Goal: Task Accomplishment & Management: Use online tool/utility

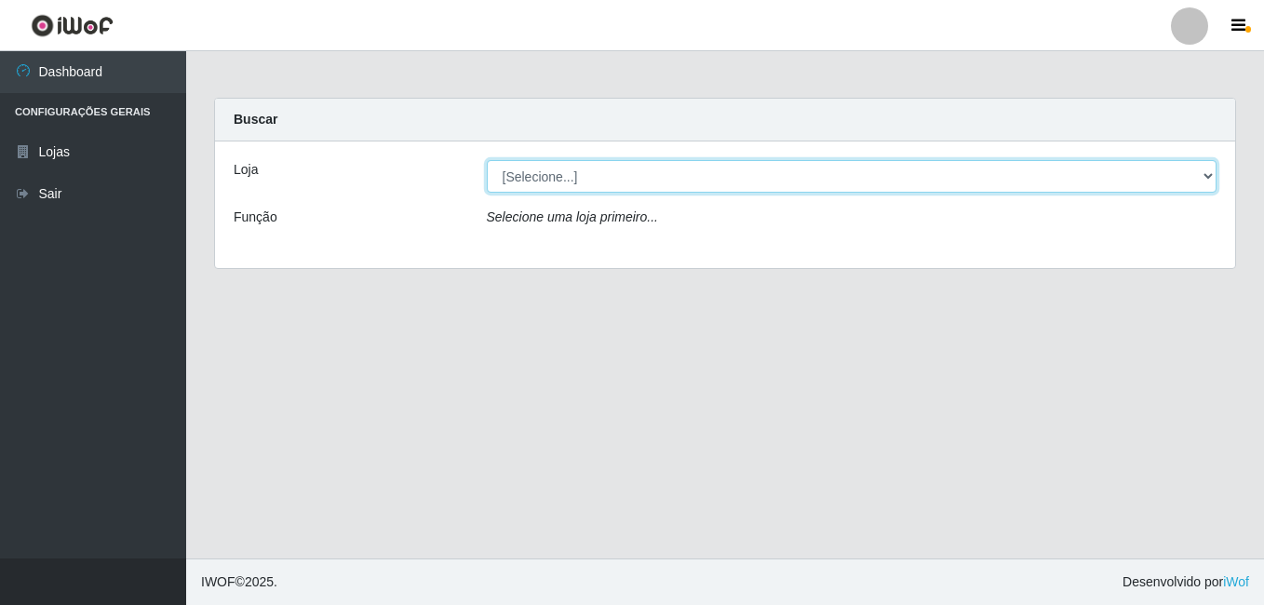
click at [581, 180] on select "[Selecione...] Ajubá Mercado" at bounding box center [852, 176] width 731 height 33
select select "402"
click at [487, 160] on select "[Selecione...] Ajubá Mercado" at bounding box center [852, 176] width 731 height 33
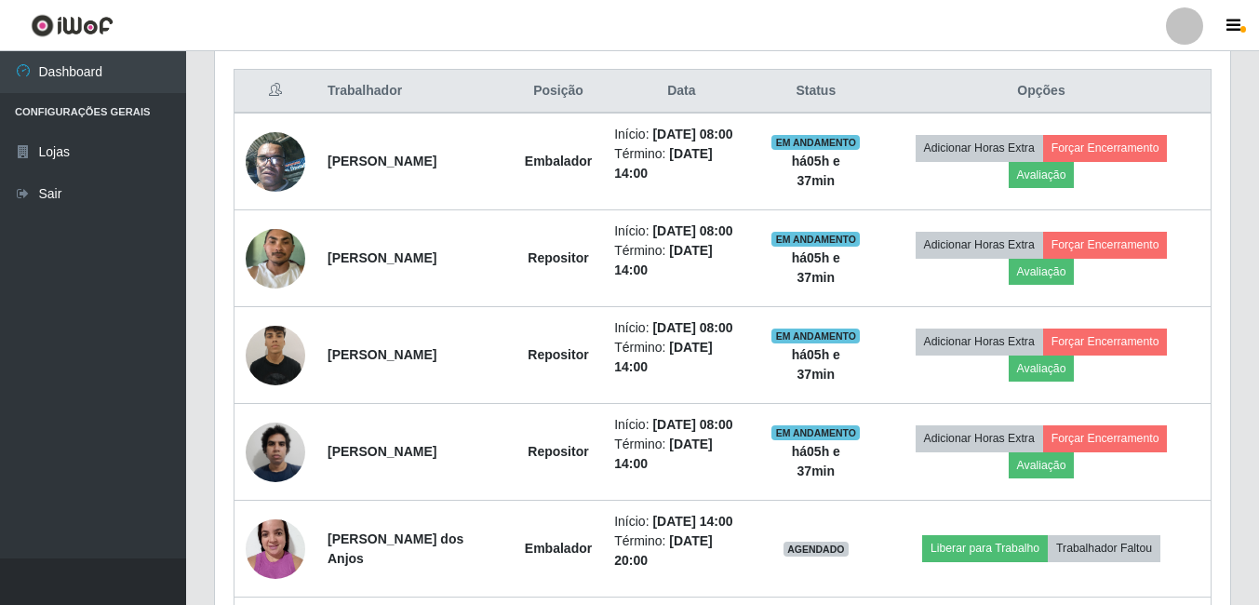
scroll to position [745, 0]
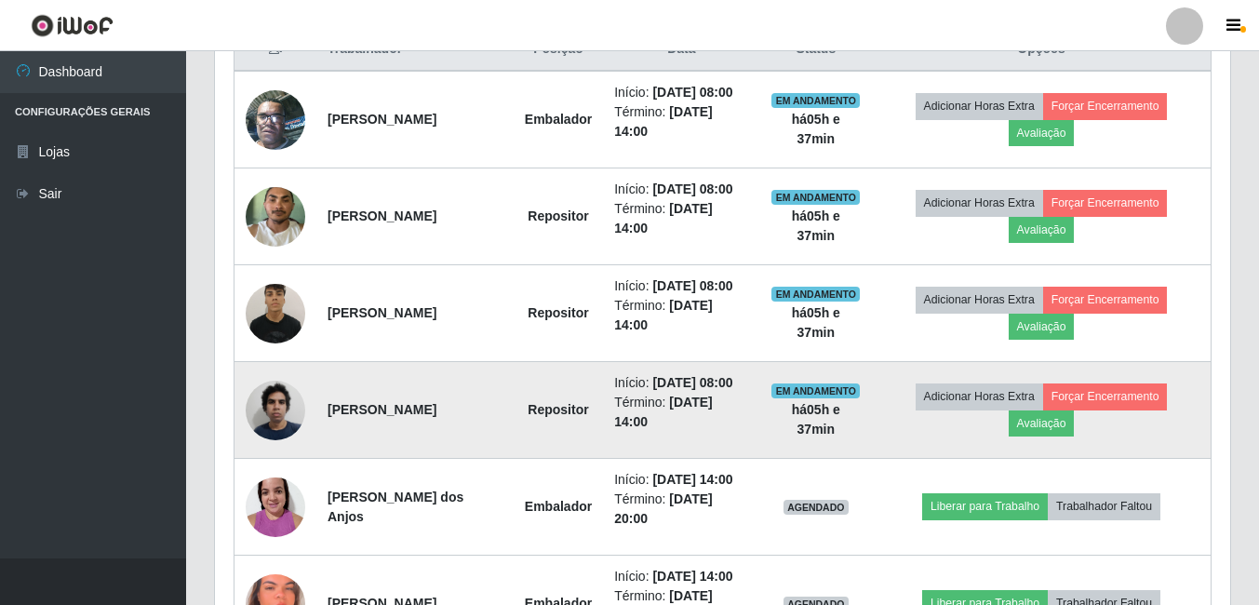
click at [265, 450] on img at bounding box center [276, 409] width 60 height 79
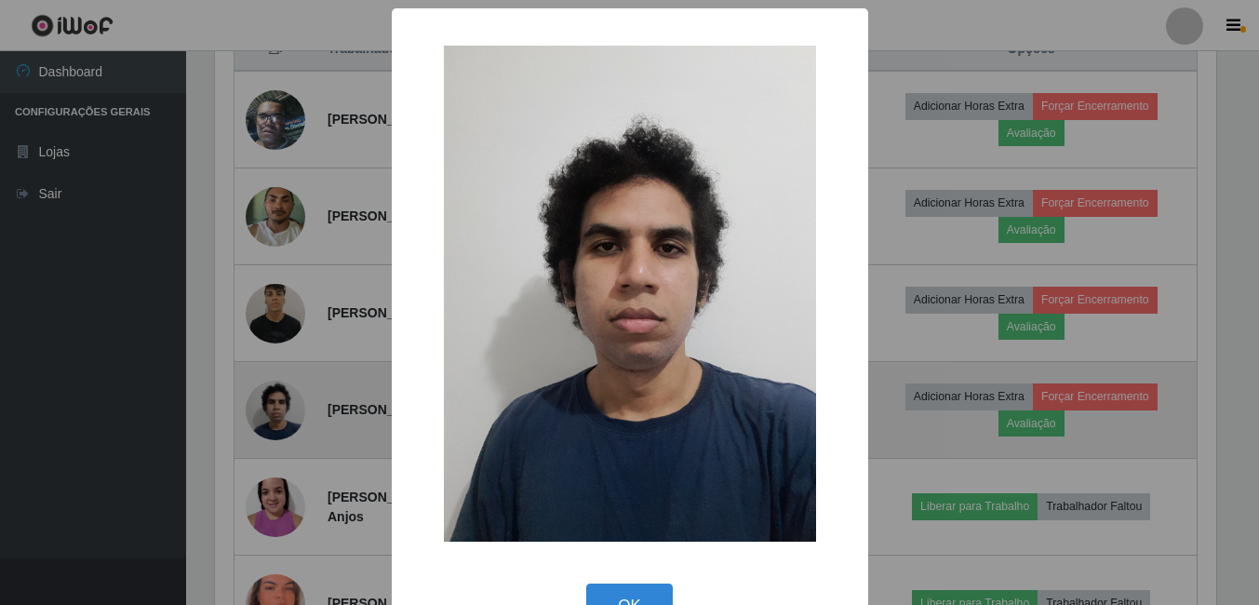
scroll to position [386, 1006]
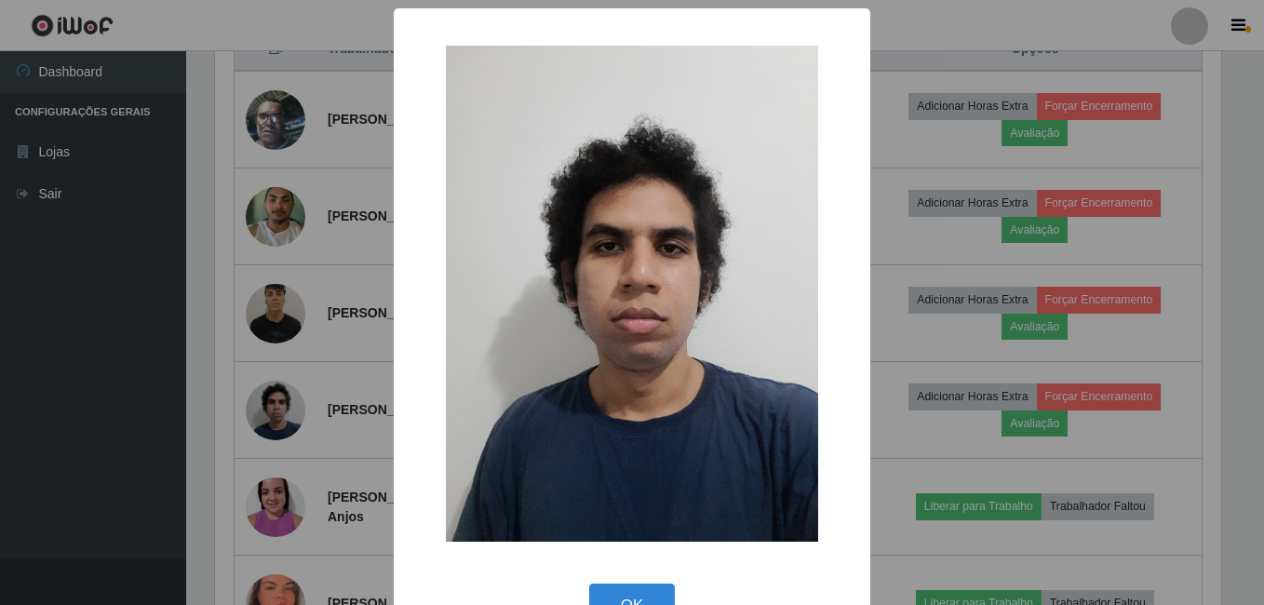
click at [179, 423] on div "× OK Cancel" at bounding box center [632, 302] width 1264 height 605
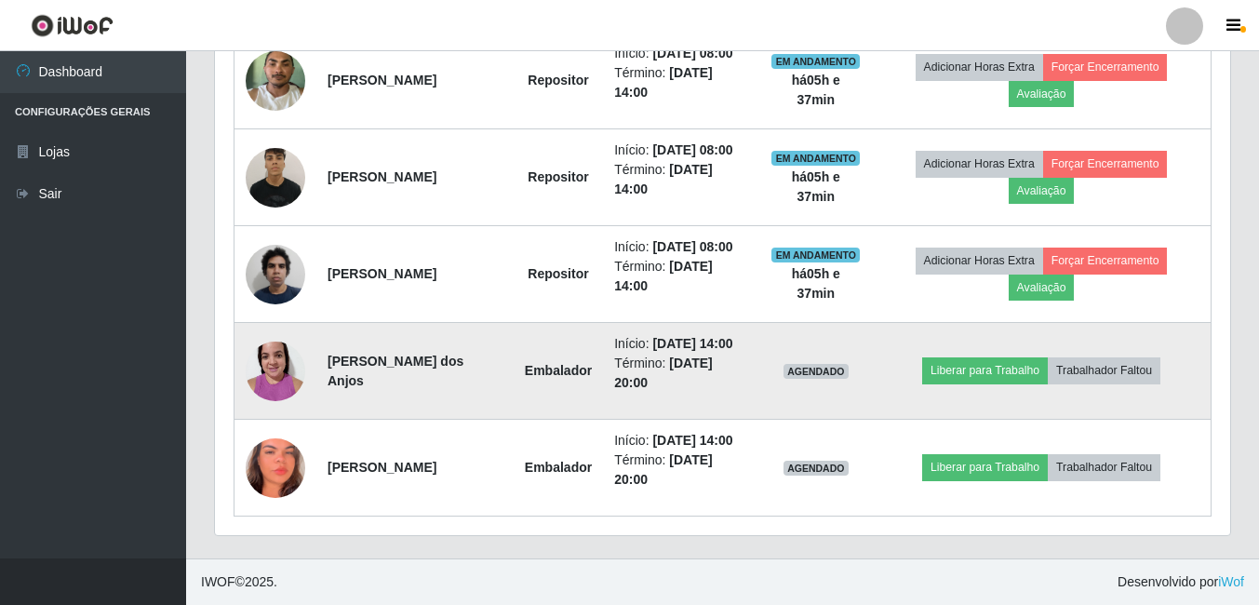
scroll to position [998, 0]
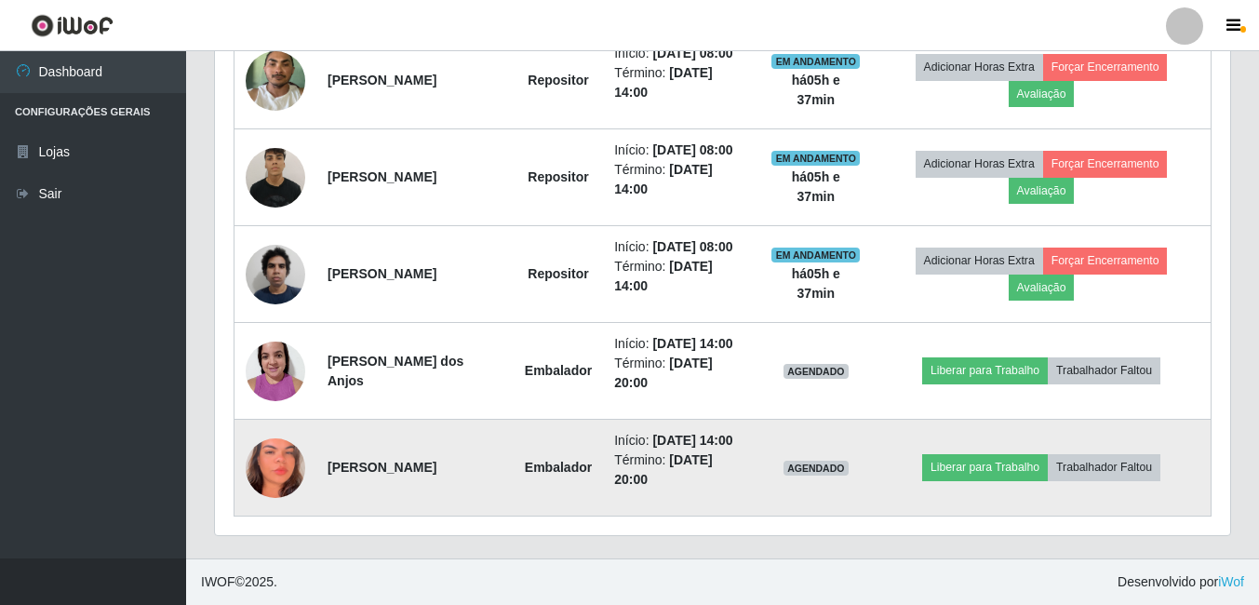
click at [282, 449] on img at bounding box center [276, 467] width 60 height 129
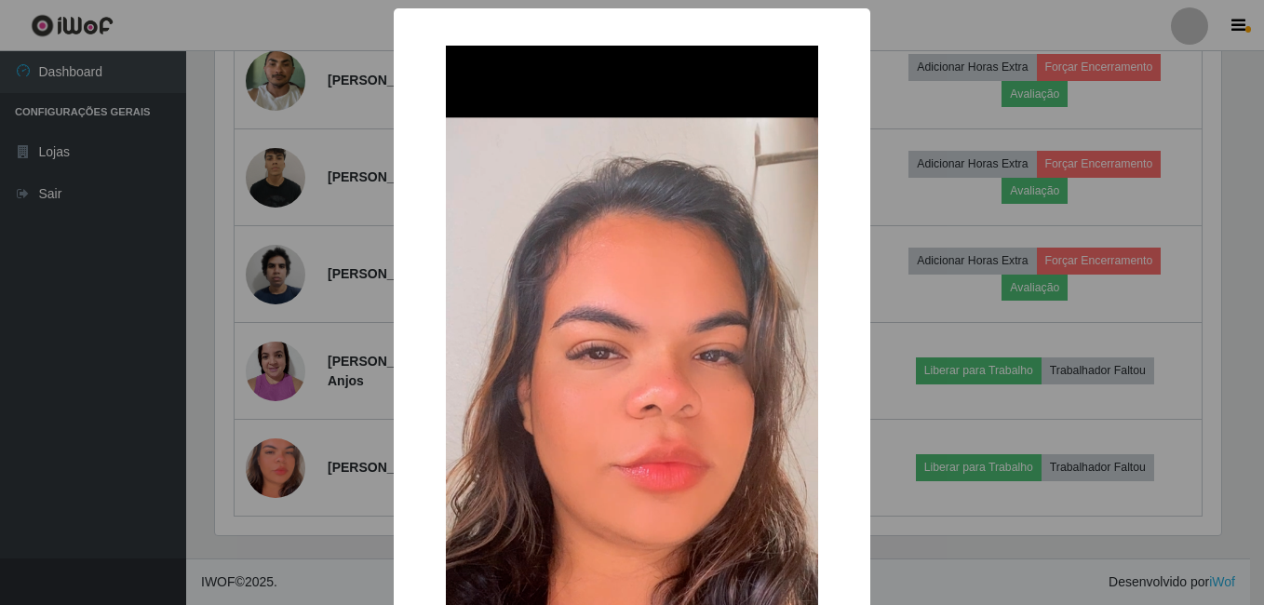
click at [58, 435] on div "× OK Cancel" at bounding box center [632, 302] width 1264 height 605
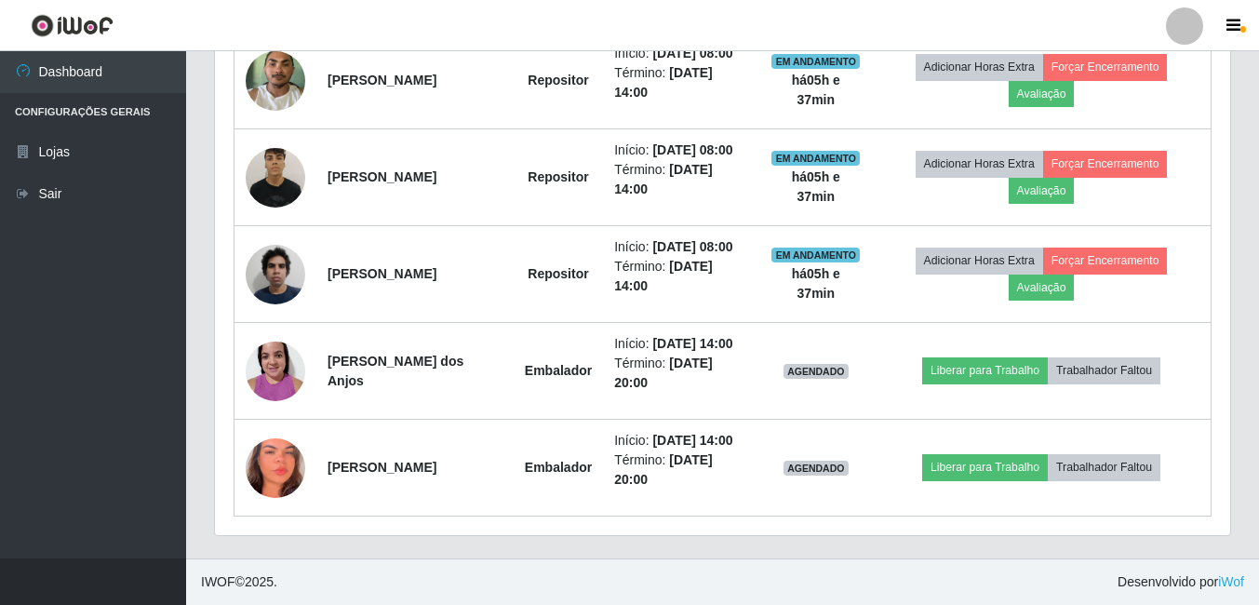
scroll to position [386, 1015]
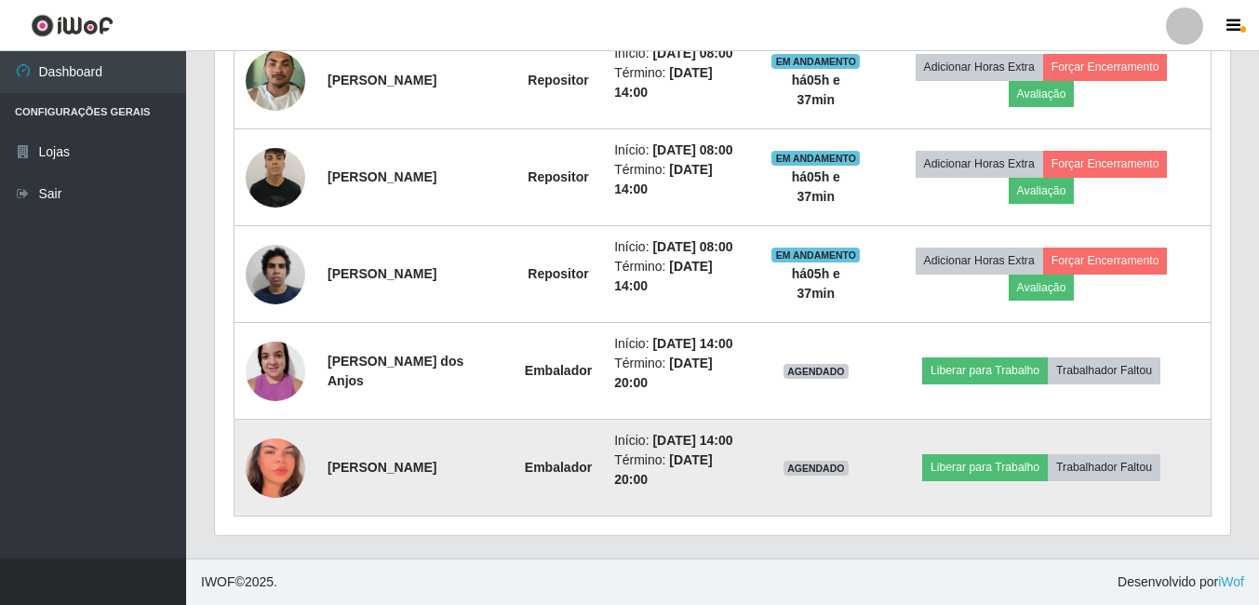
click at [278, 458] on img at bounding box center [276, 467] width 60 height 129
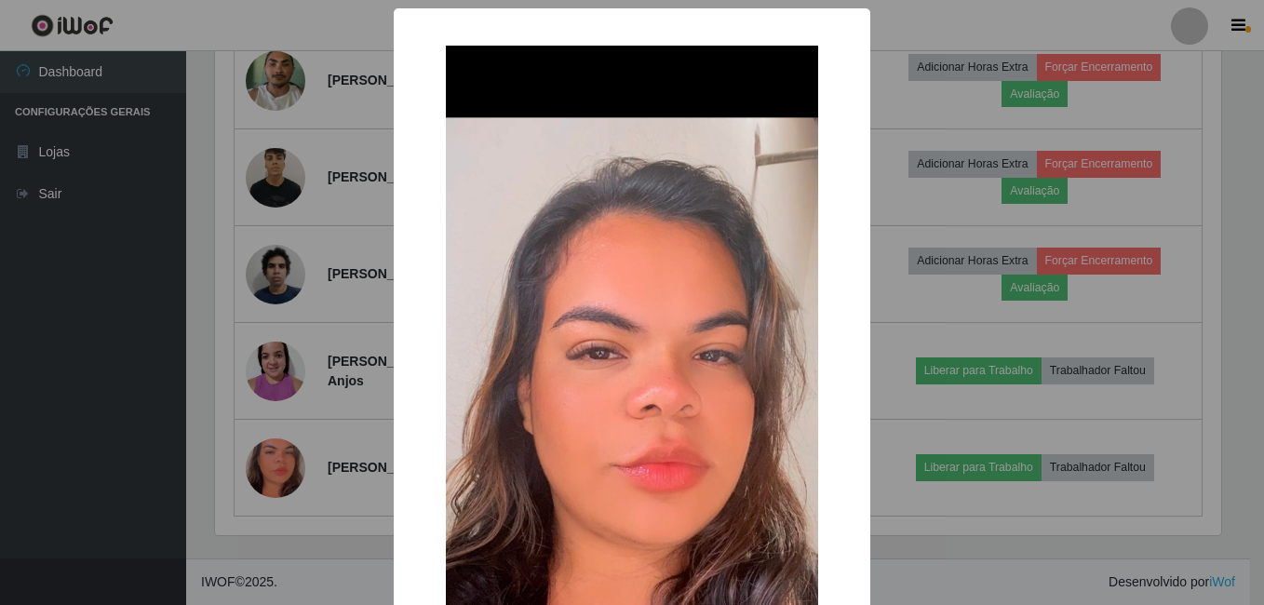
click at [181, 463] on div "× OK Cancel" at bounding box center [632, 302] width 1264 height 605
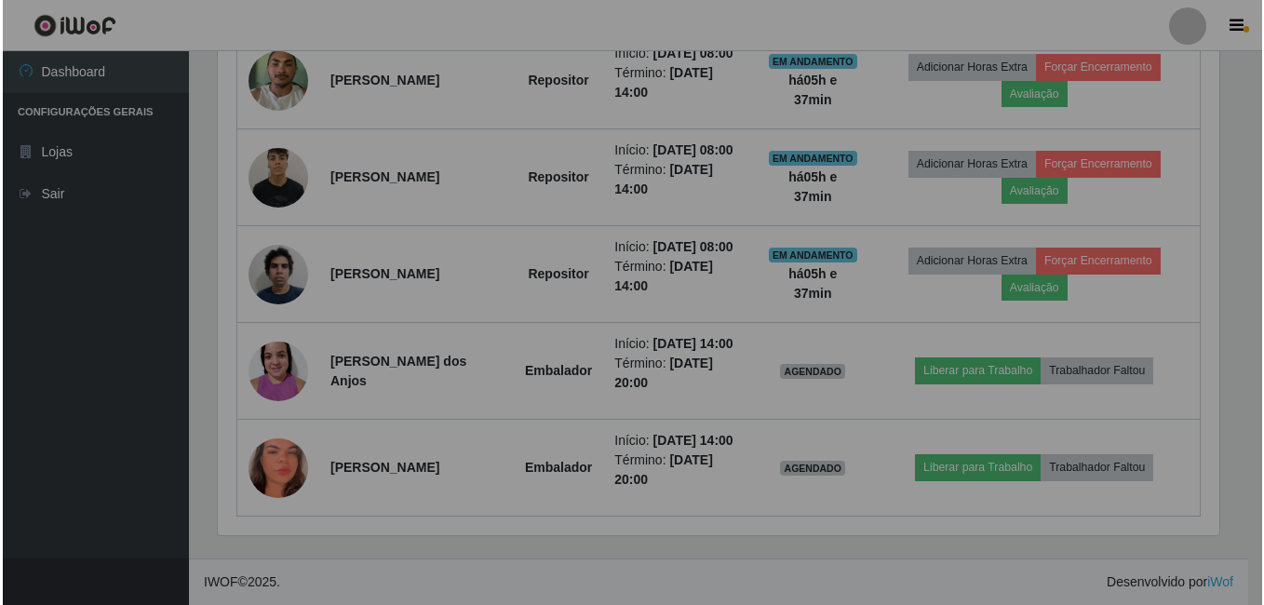
scroll to position [386, 1015]
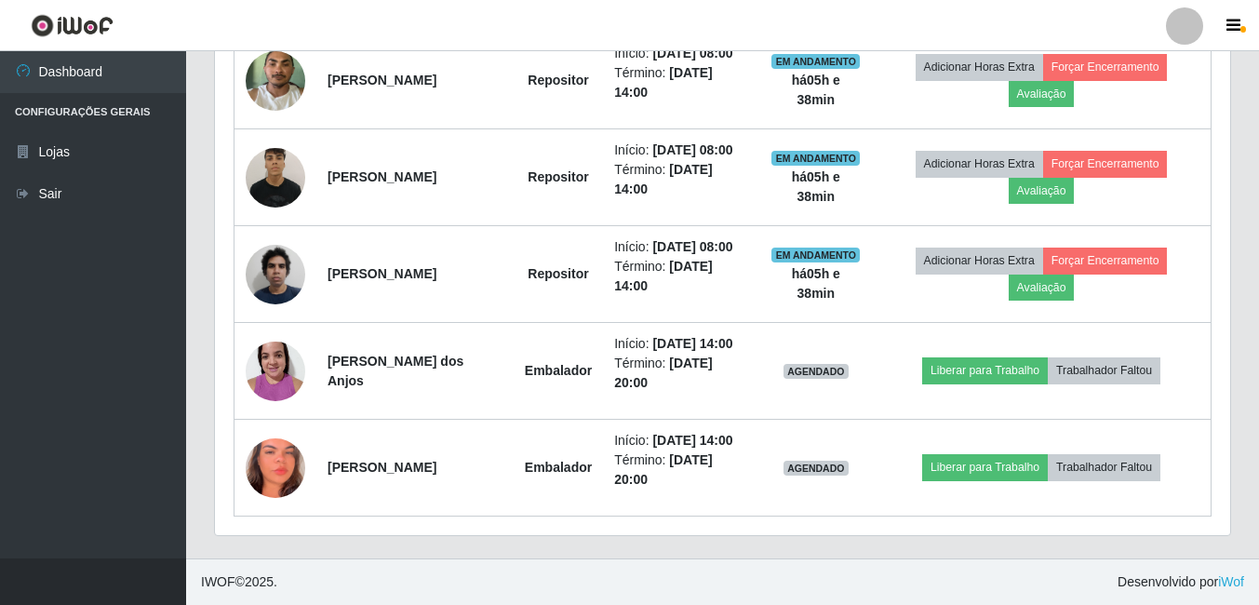
click at [99, 433] on ul "Dashboard Configurações Gerais Lojas Sair" at bounding box center [93, 304] width 186 height 507
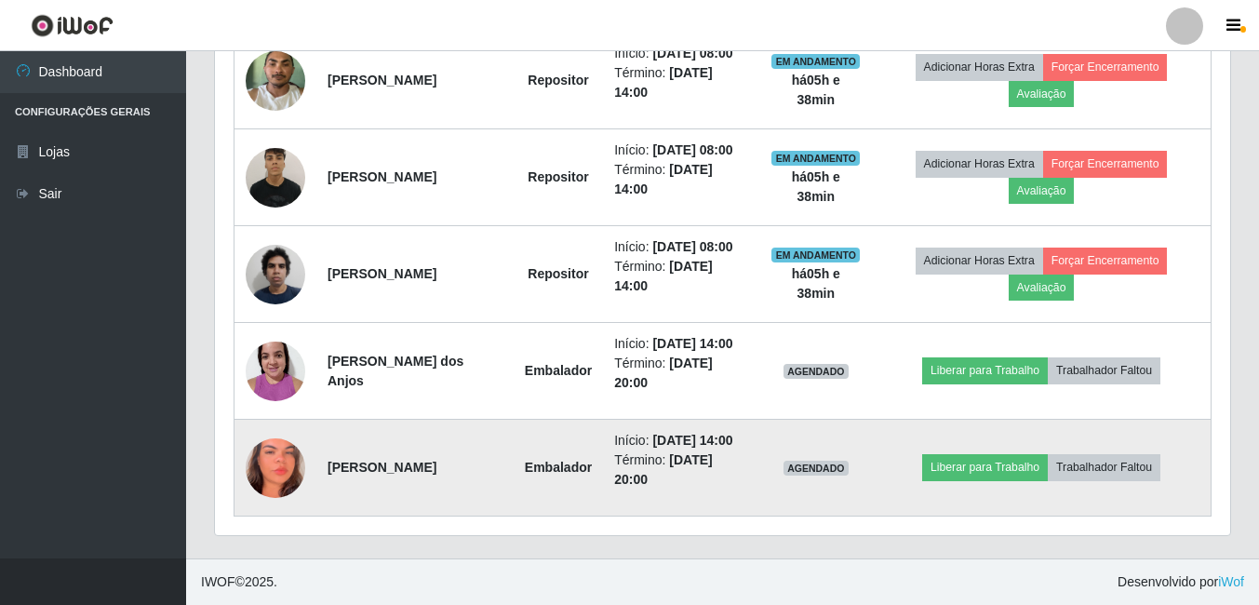
click at [283, 465] on img at bounding box center [276, 467] width 60 height 129
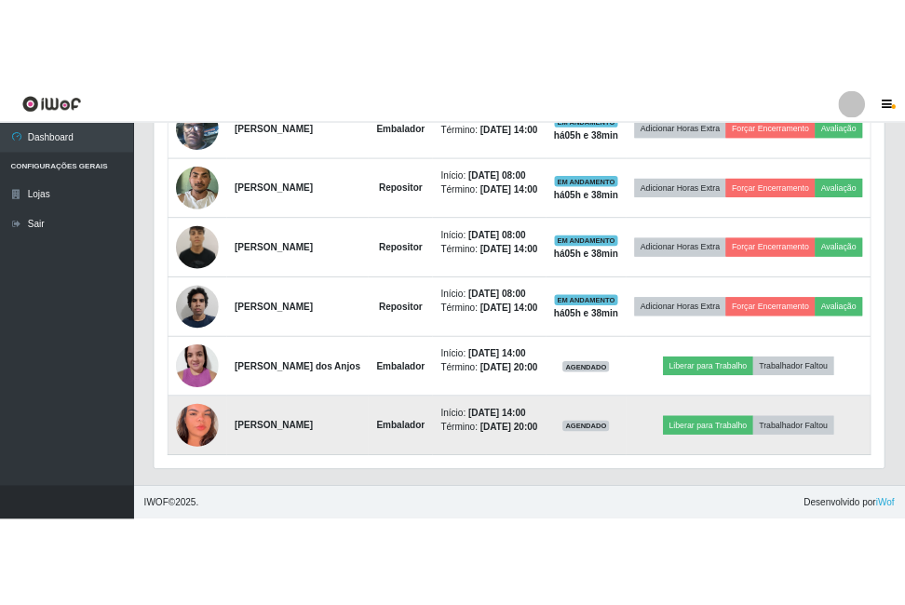
scroll to position [386, 1006]
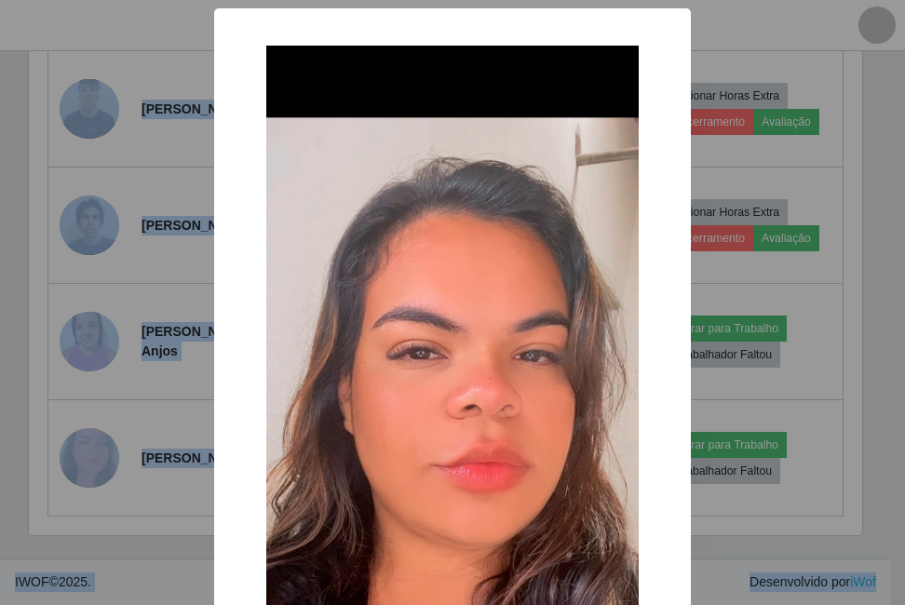
scroll to position [386, 832]
click at [449, 210] on img at bounding box center [452, 449] width 372 height 806
click at [453, 229] on img at bounding box center [452, 449] width 372 height 806
click at [459, 245] on img at bounding box center [452, 449] width 372 height 806
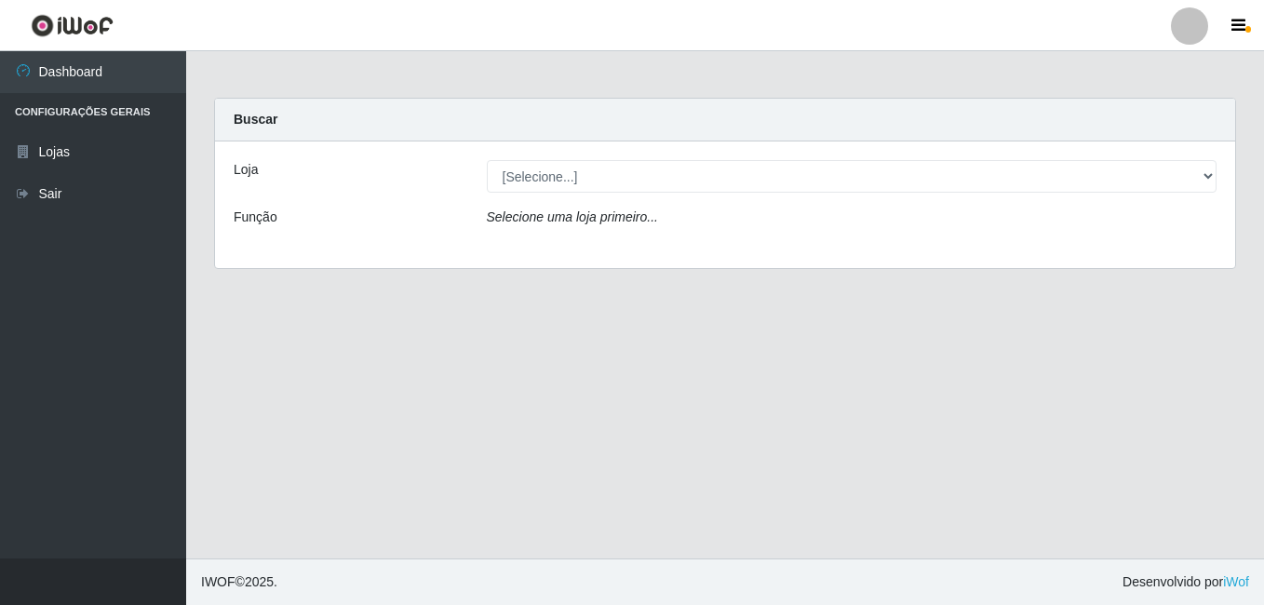
click at [582, 193] on div "Loja [Selecione...] Ajubá Mercado Função Selecione uma loja primeiro..." at bounding box center [725, 204] width 1020 height 127
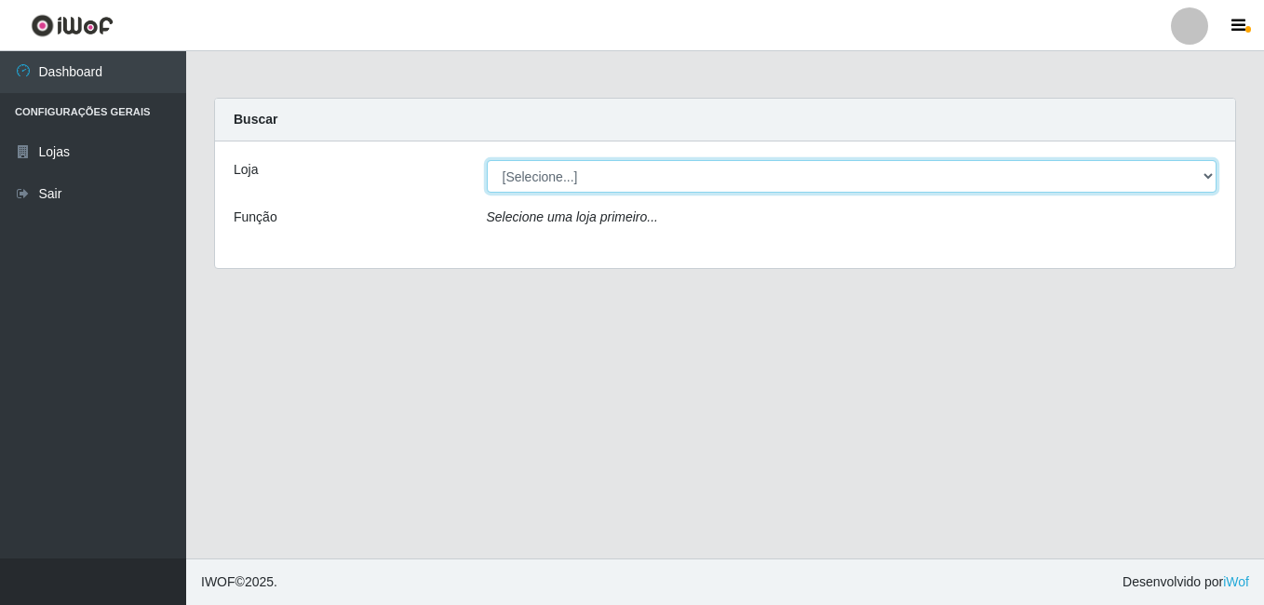
click at [610, 175] on select "[Selecione...] Ajubá Mercado" at bounding box center [852, 176] width 731 height 33
select select "402"
click at [487, 160] on select "[Selecione...] Ajubá Mercado" at bounding box center [852, 176] width 731 height 33
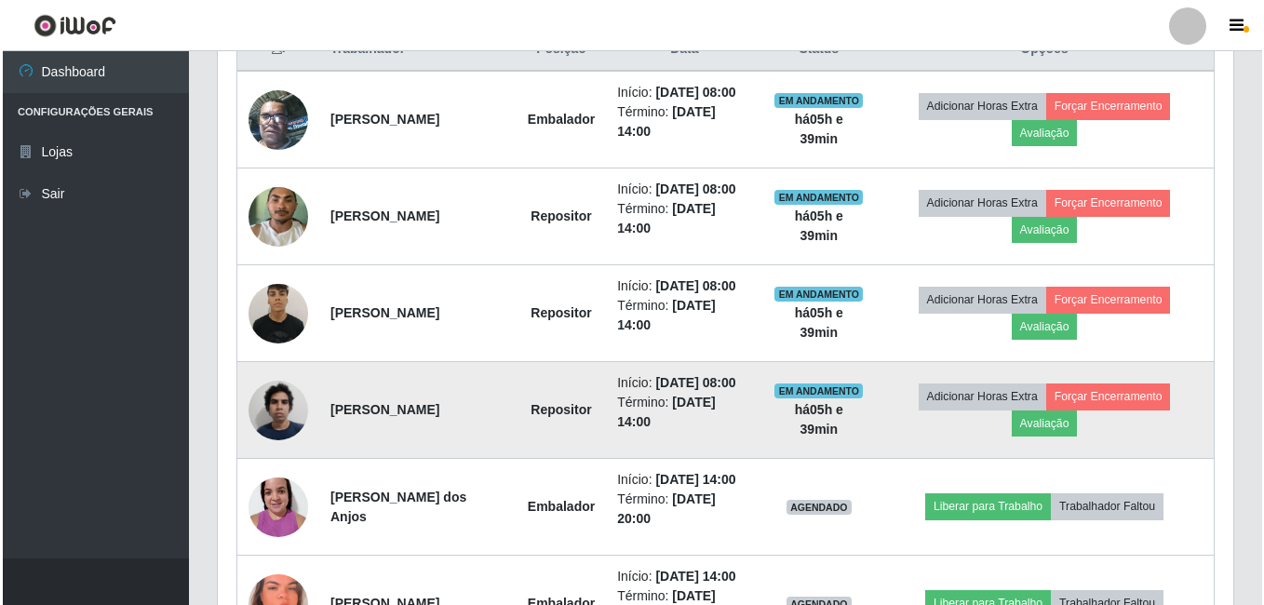
scroll to position [998, 0]
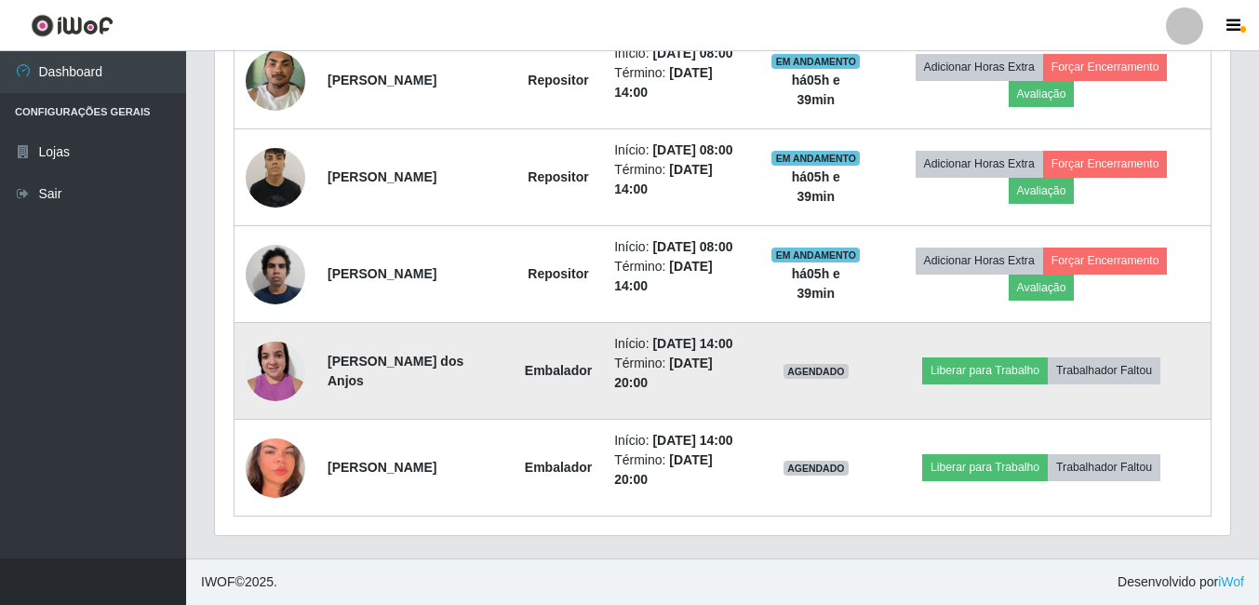
click at [256, 331] on img at bounding box center [276, 370] width 60 height 79
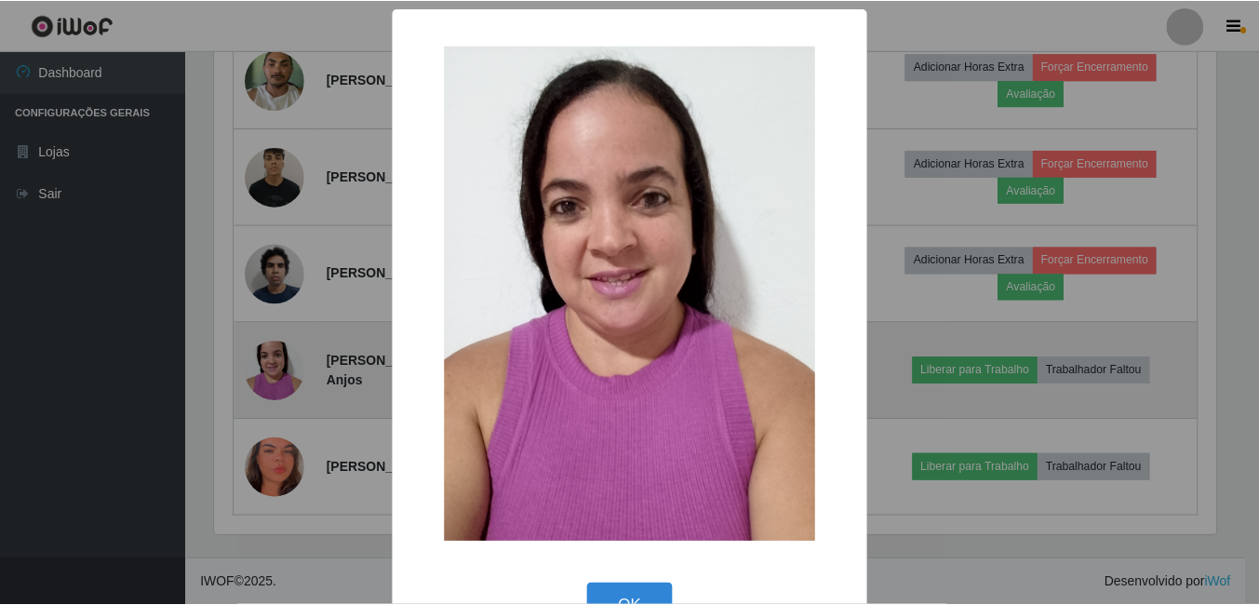
scroll to position [386, 1006]
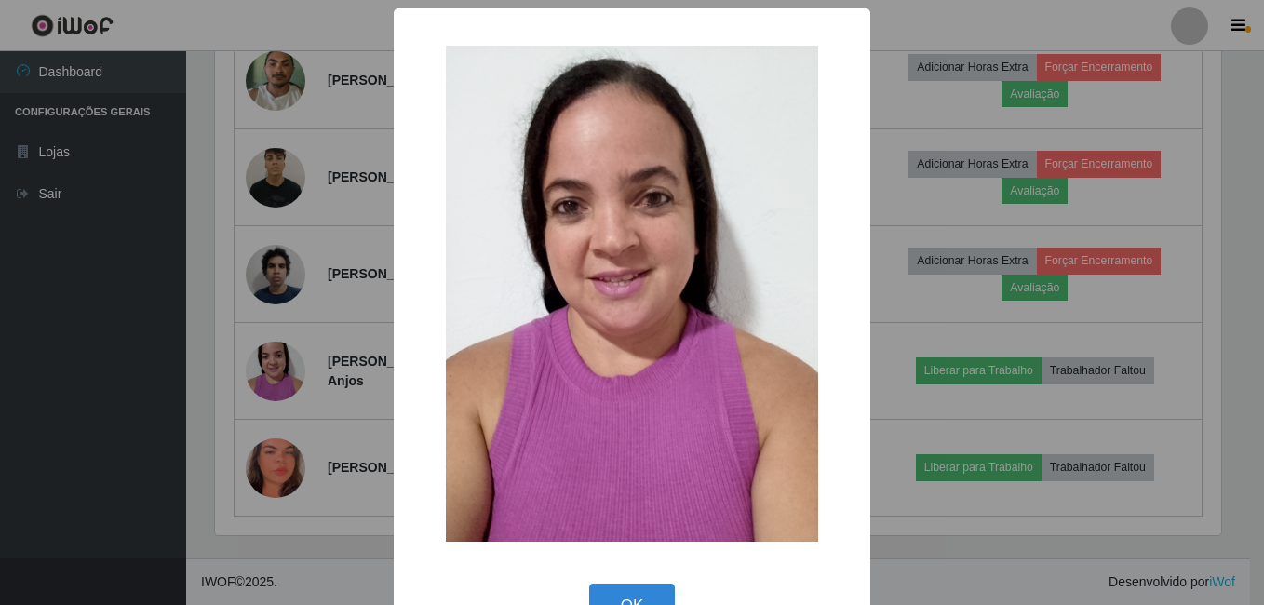
click at [113, 431] on div "× OK Cancel" at bounding box center [632, 302] width 1264 height 605
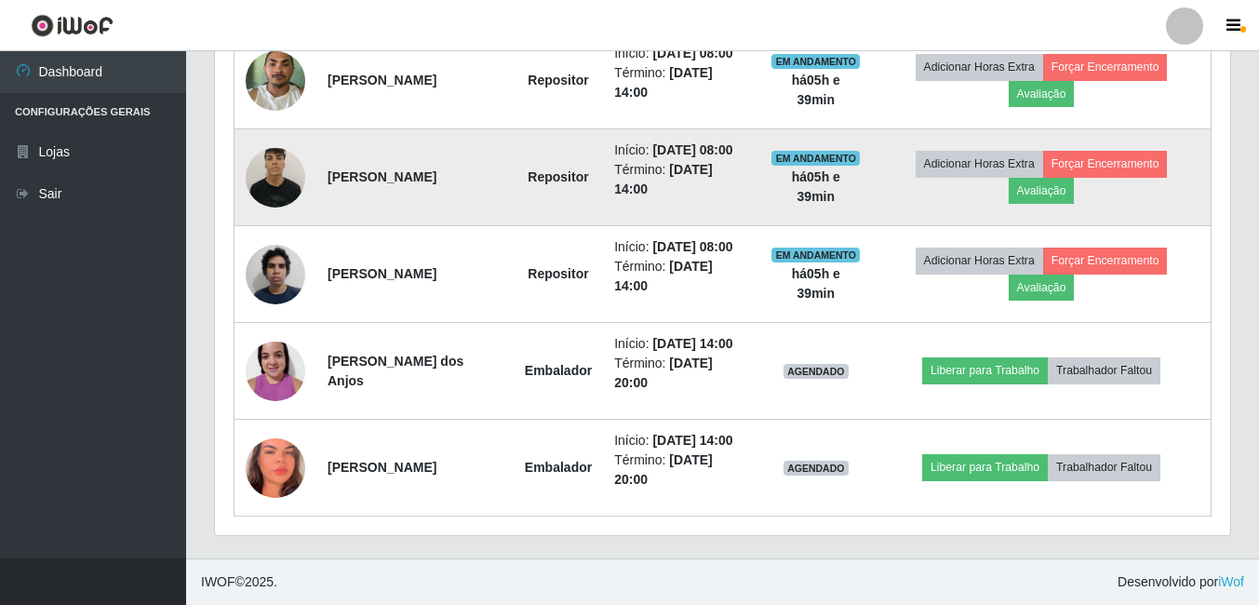
scroll to position [998, 0]
click at [1130, 151] on button "Forçar Encerramento" at bounding box center [1105, 164] width 125 height 26
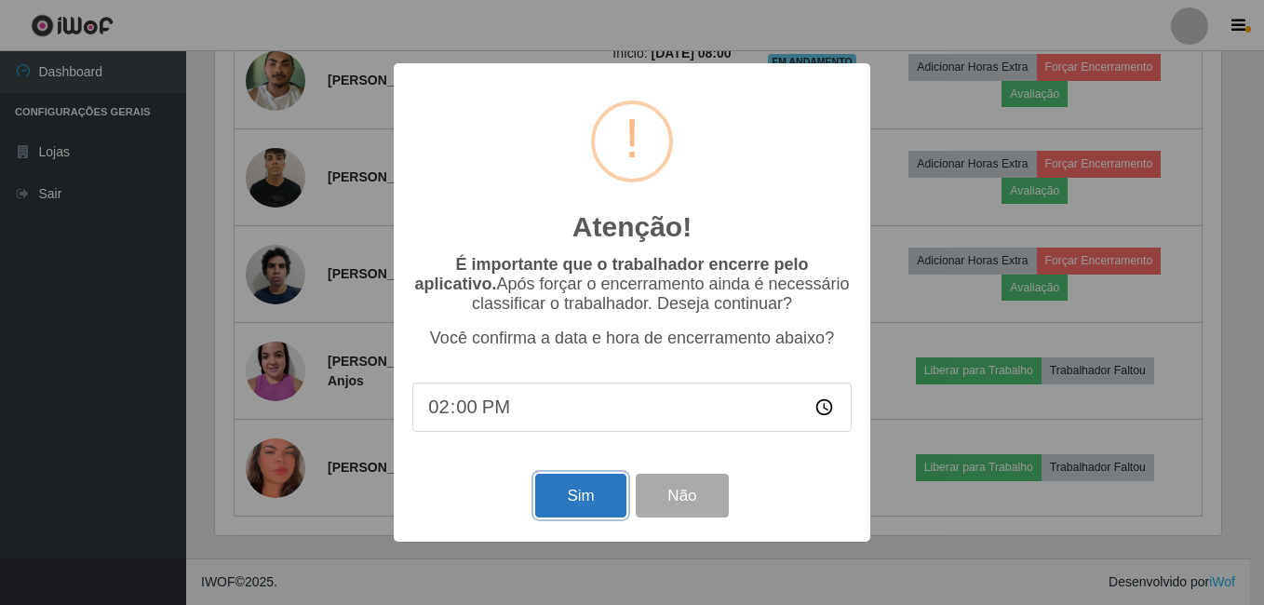
click at [578, 502] on button "Sim" at bounding box center [580, 496] width 90 height 44
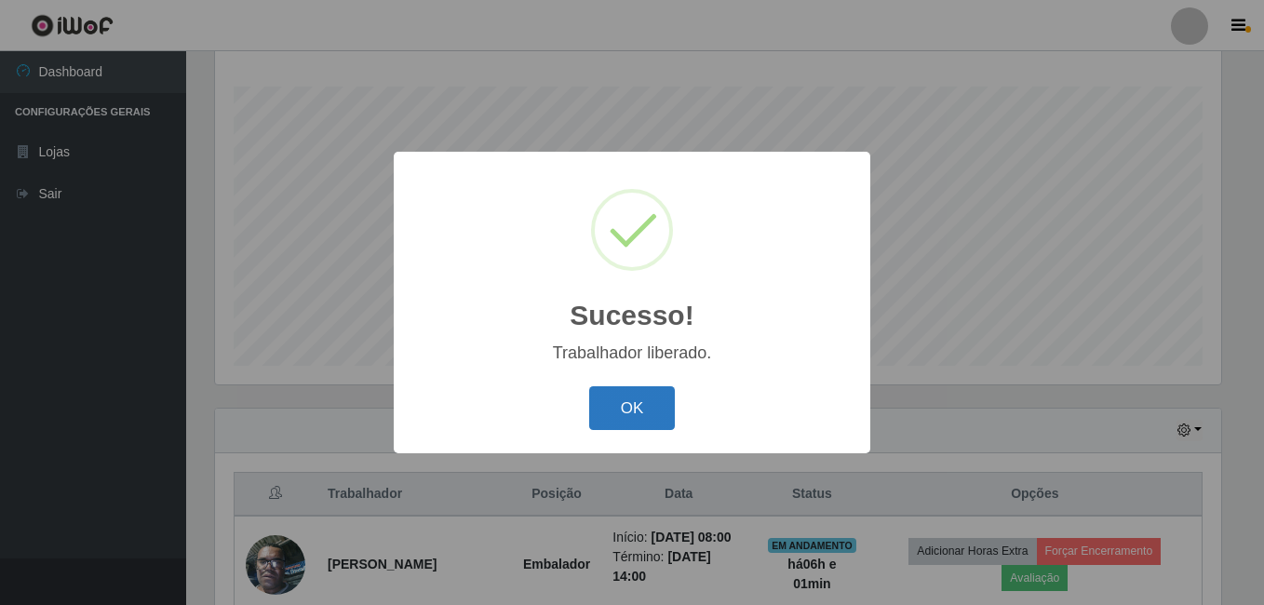
click at [650, 401] on button "OK" at bounding box center [632, 408] width 87 height 44
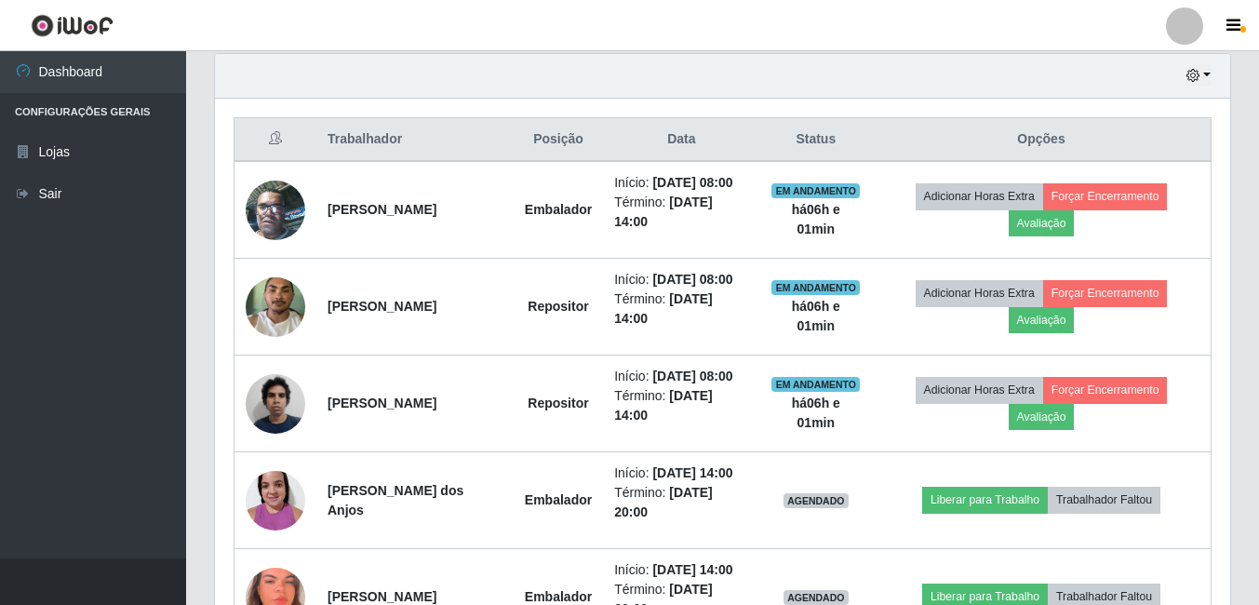
scroll to position [672, 0]
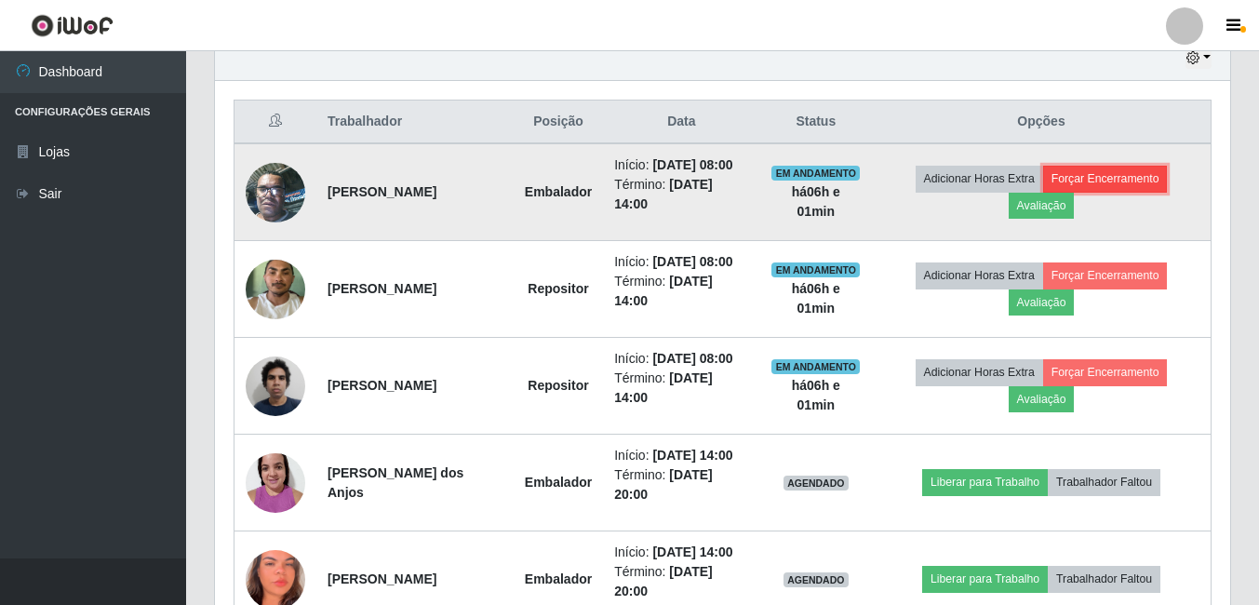
click at [1121, 174] on button "Forçar Encerramento" at bounding box center [1105, 179] width 125 height 26
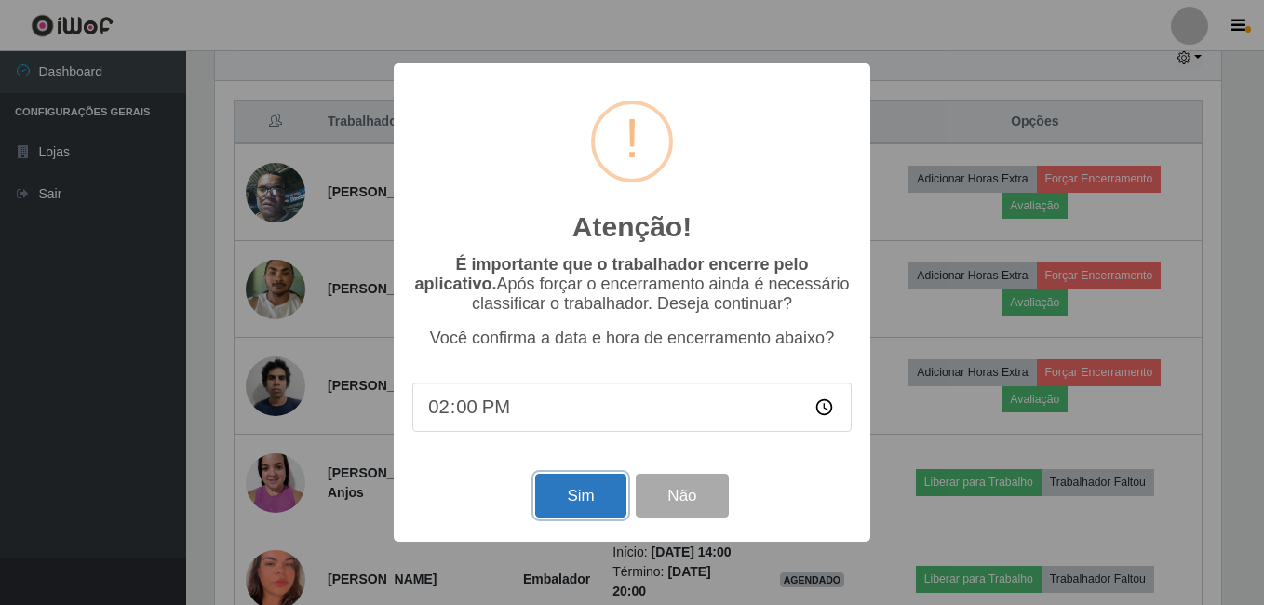
click at [591, 492] on button "Sim" at bounding box center [580, 496] width 90 height 44
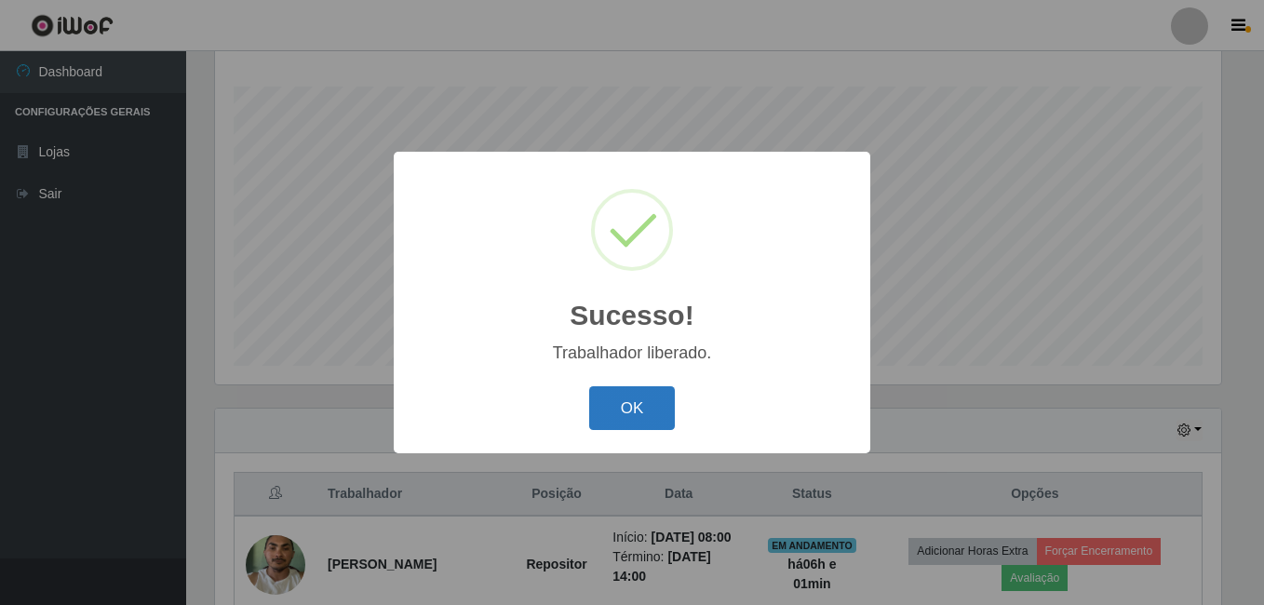
click at [641, 419] on button "OK" at bounding box center [632, 408] width 87 height 44
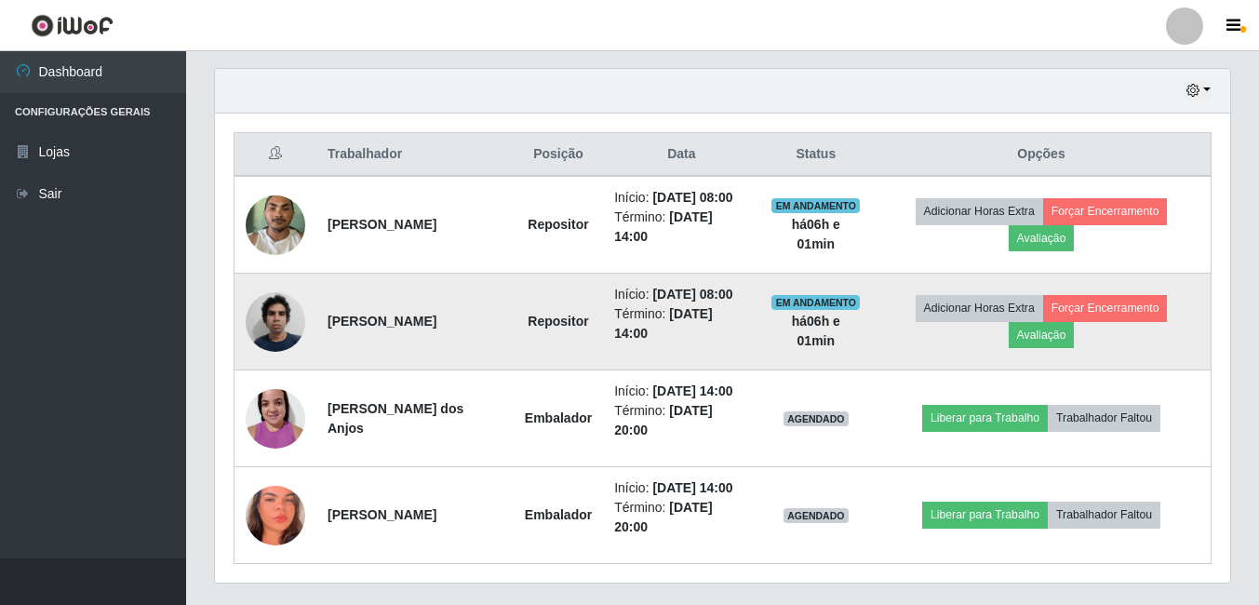
scroll to position [672, 0]
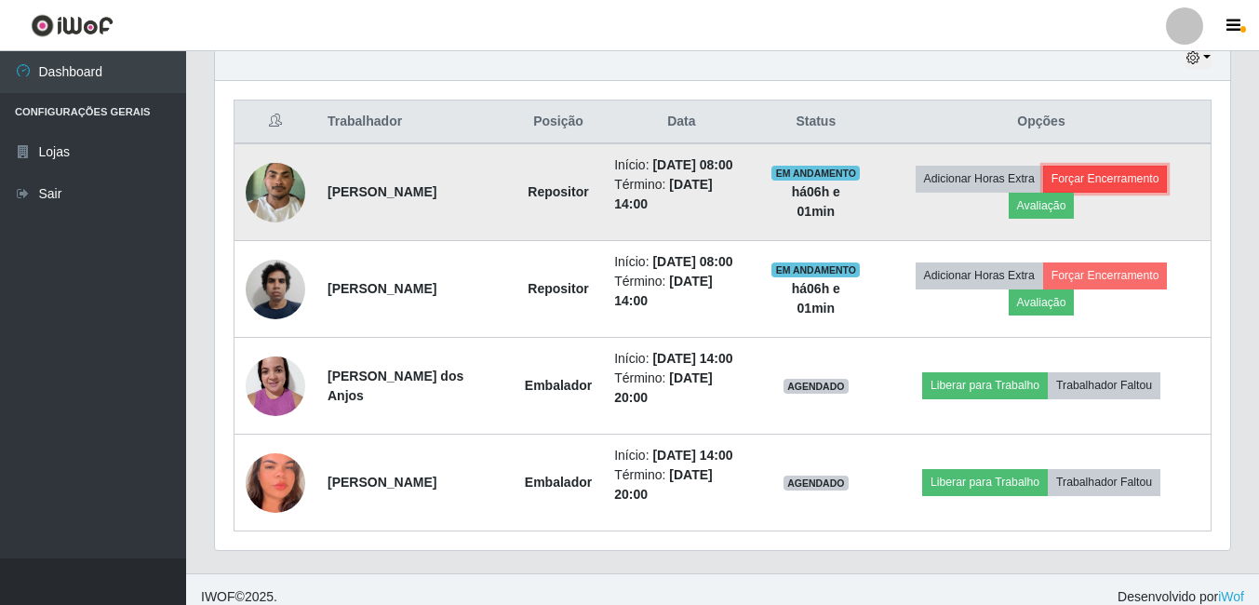
click at [1151, 172] on button "Forçar Encerramento" at bounding box center [1105, 179] width 125 height 26
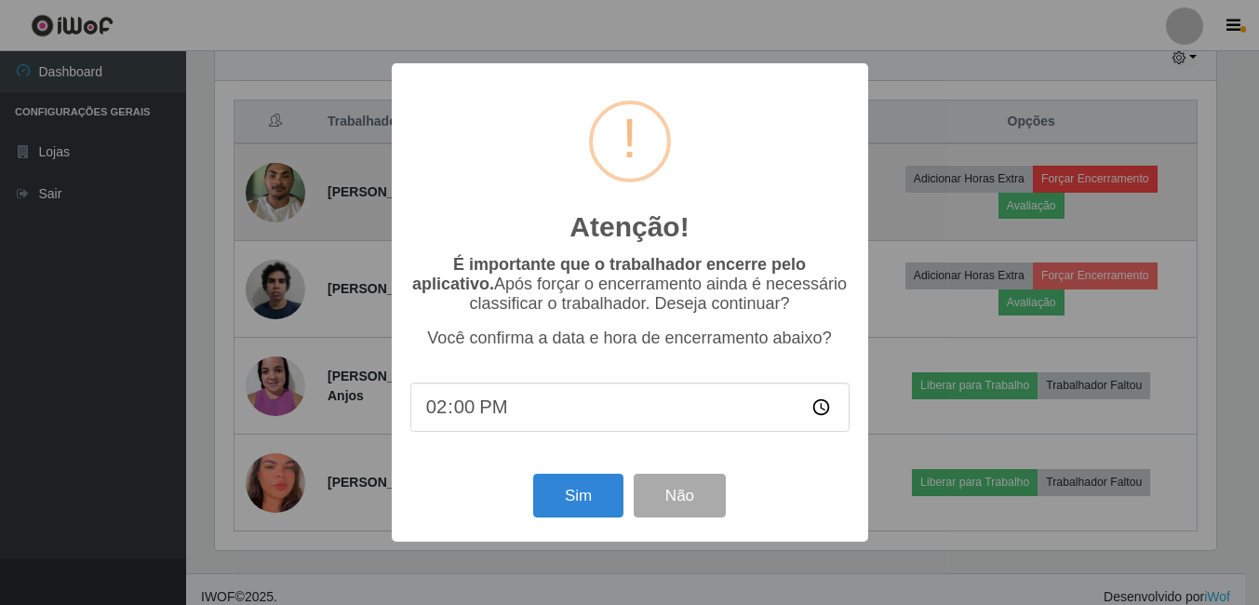
scroll to position [386, 1006]
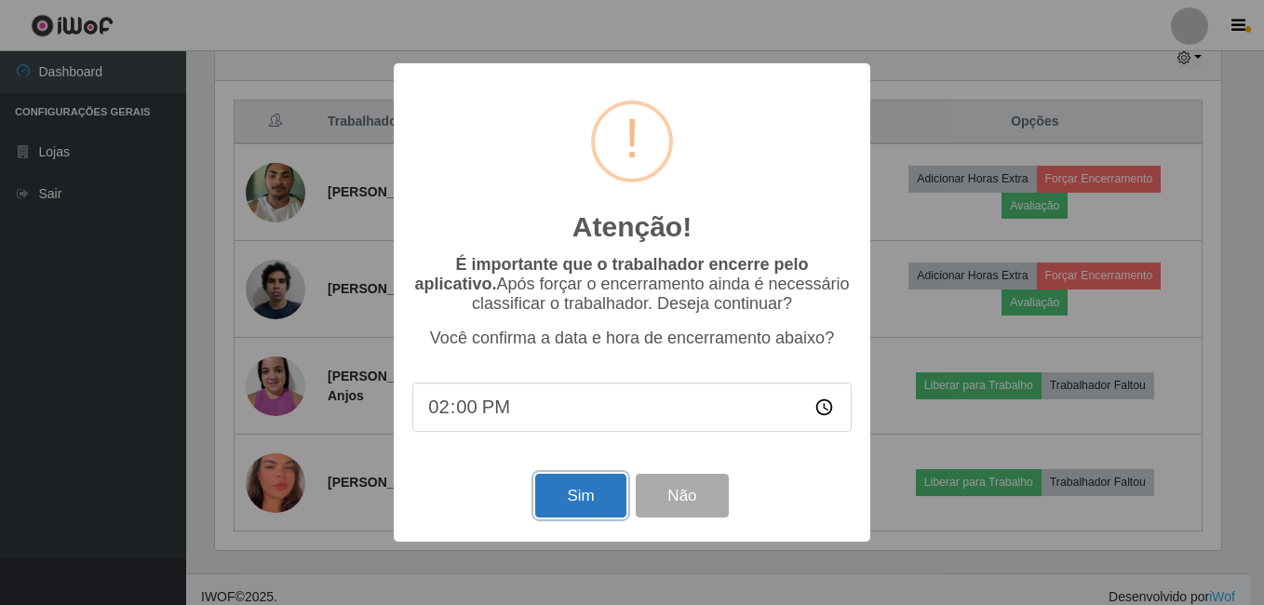
click at [605, 502] on button "Sim" at bounding box center [580, 496] width 90 height 44
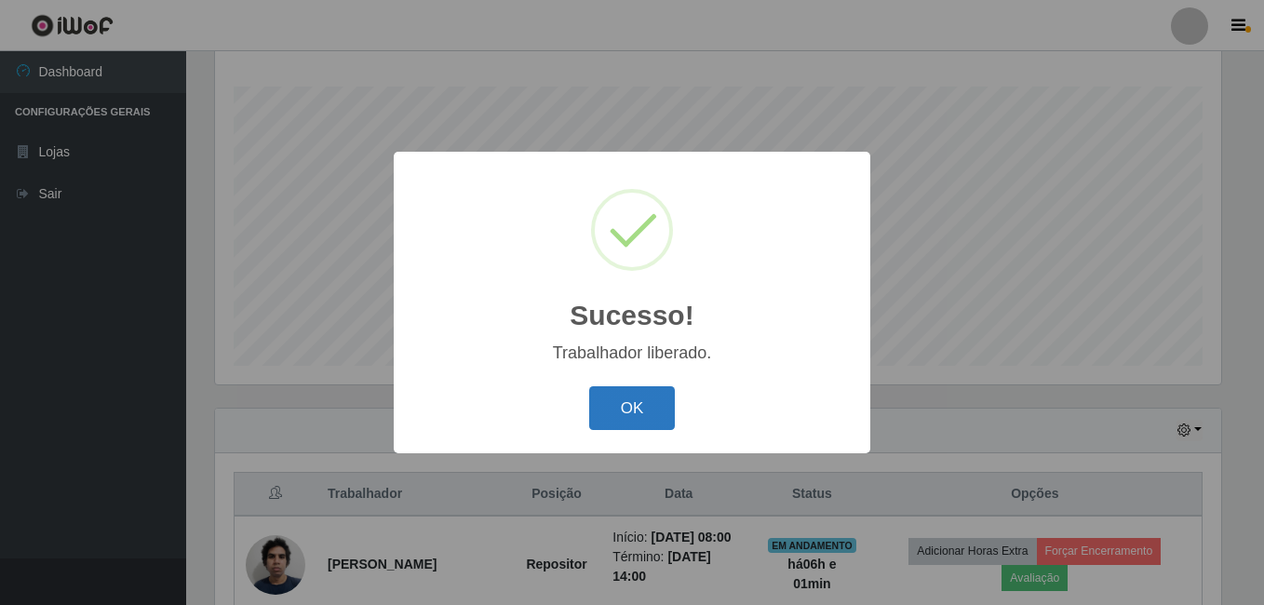
click at [621, 401] on button "OK" at bounding box center [632, 408] width 87 height 44
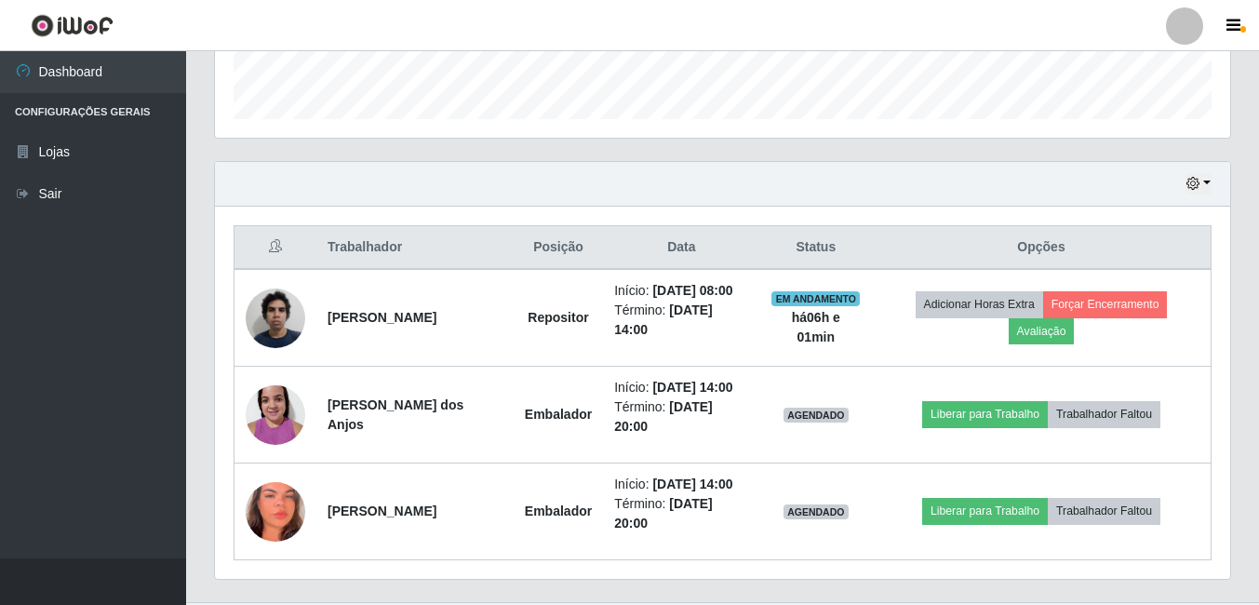
scroll to position [0, 0]
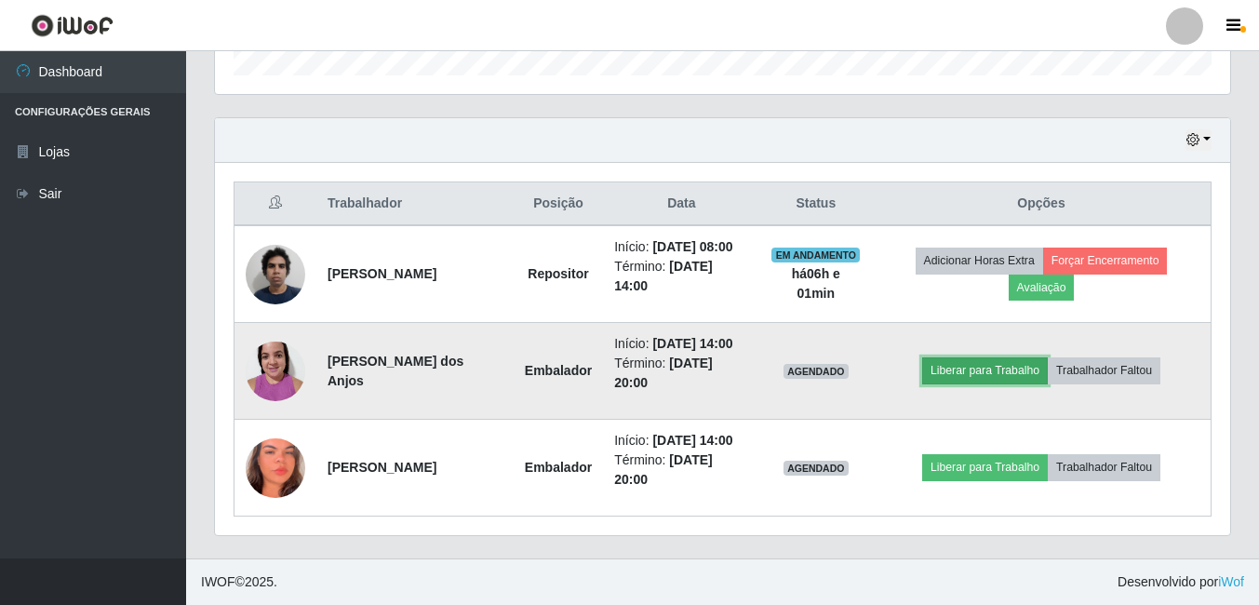
click at [978, 360] on button "Liberar para Trabalho" at bounding box center [985, 370] width 126 height 26
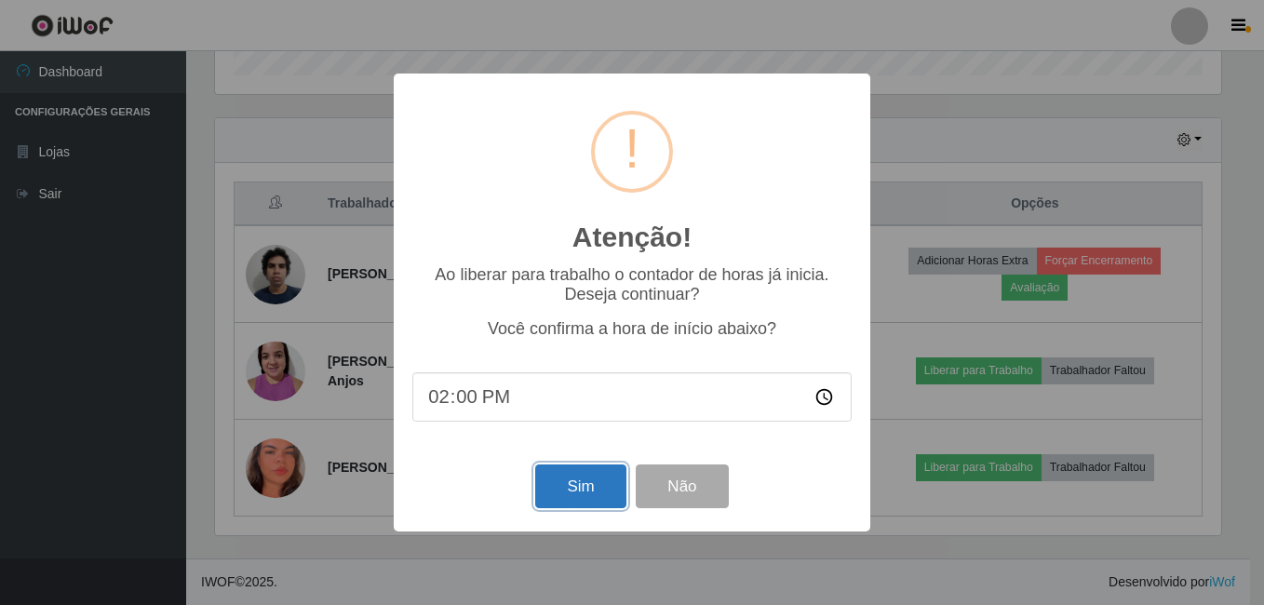
click at [576, 494] on button "Sim" at bounding box center [580, 486] width 90 height 44
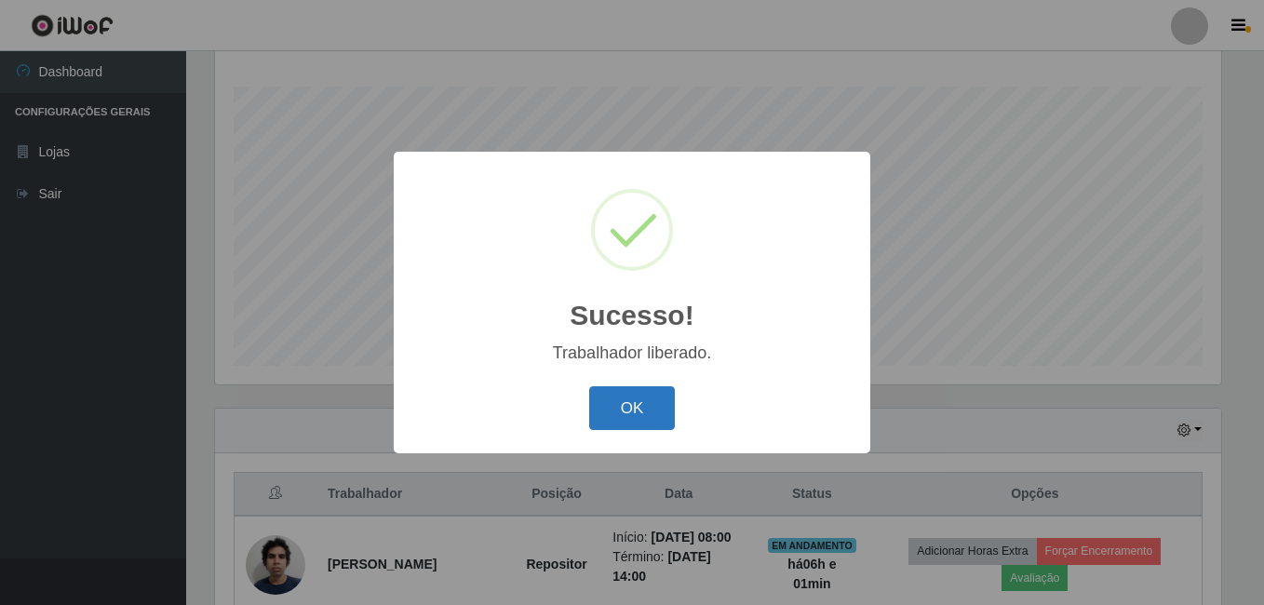
click at [647, 416] on button "OK" at bounding box center [632, 408] width 87 height 44
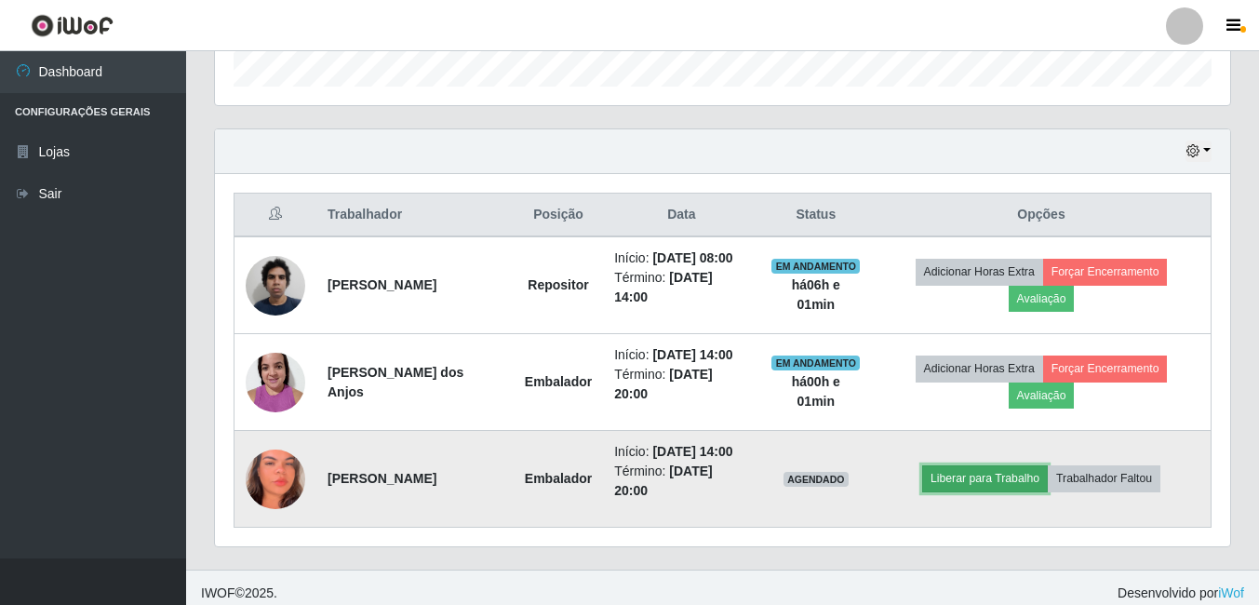
click at [998, 471] on button "Liberar para Trabalho" at bounding box center [985, 478] width 126 height 26
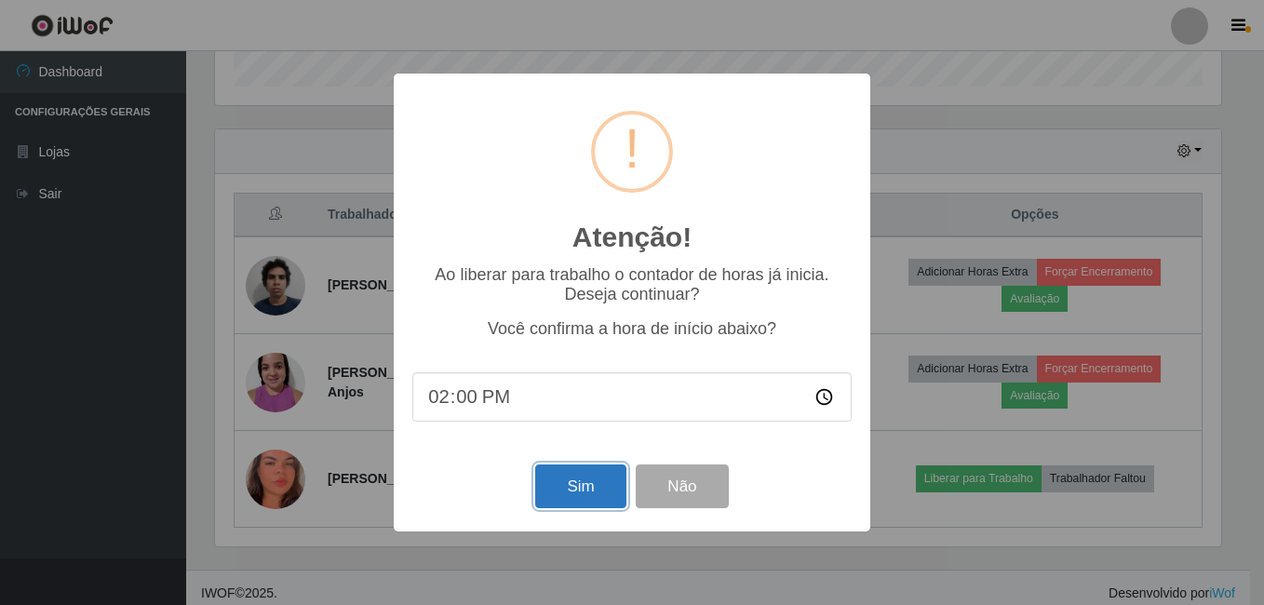
click at [576, 477] on button "Sim" at bounding box center [580, 486] width 90 height 44
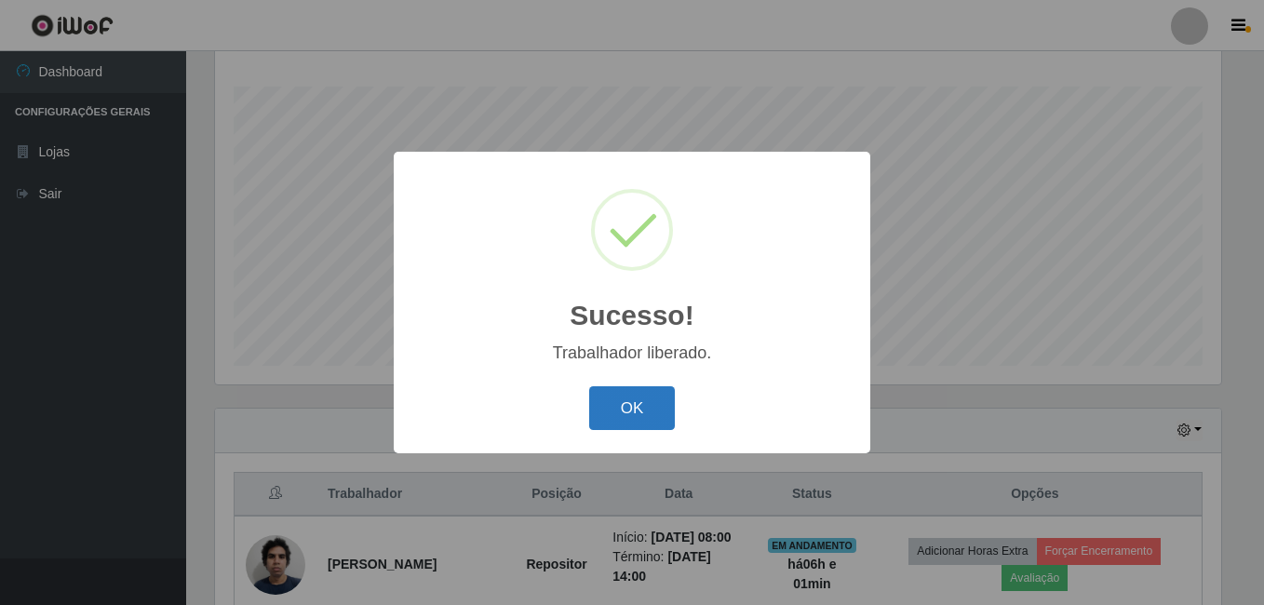
click at [630, 409] on button "OK" at bounding box center [632, 408] width 87 height 44
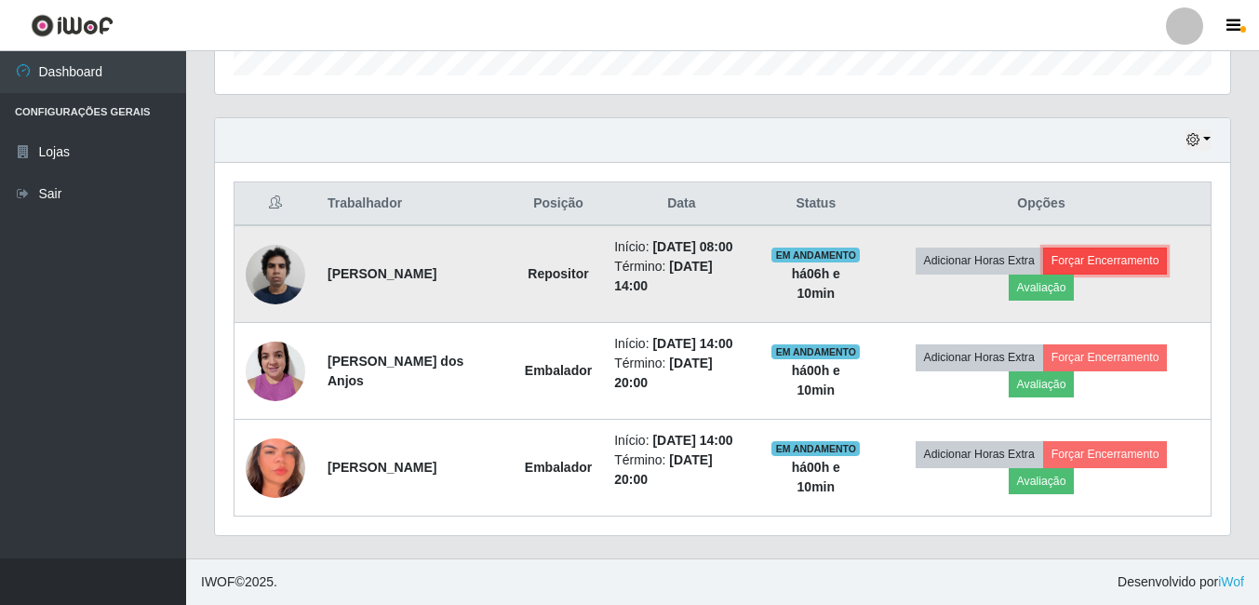
click at [1145, 262] on button "Forçar Encerramento" at bounding box center [1105, 261] width 125 height 26
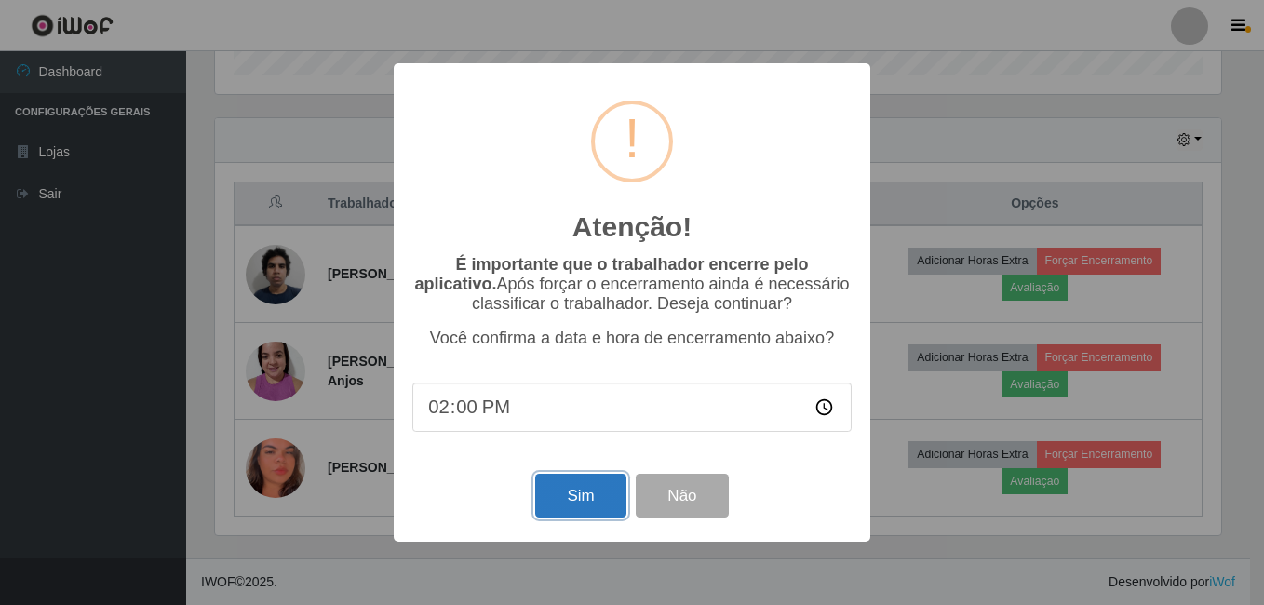
click at [584, 514] on button "Sim" at bounding box center [580, 496] width 90 height 44
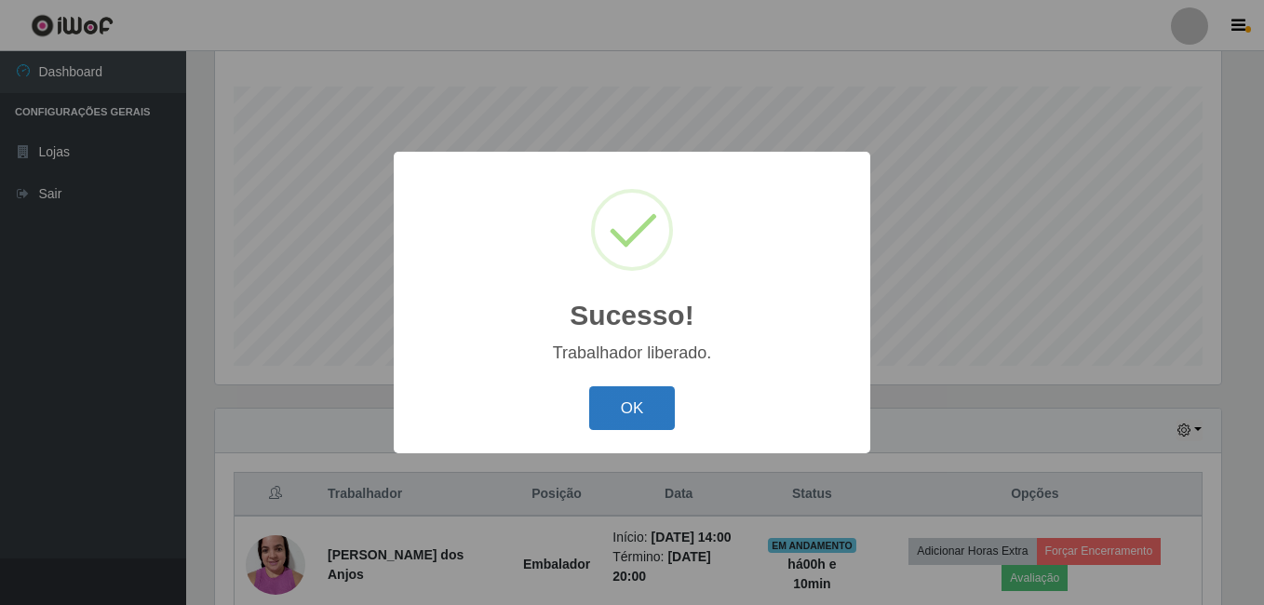
click at [591, 414] on button "OK" at bounding box center [632, 408] width 87 height 44
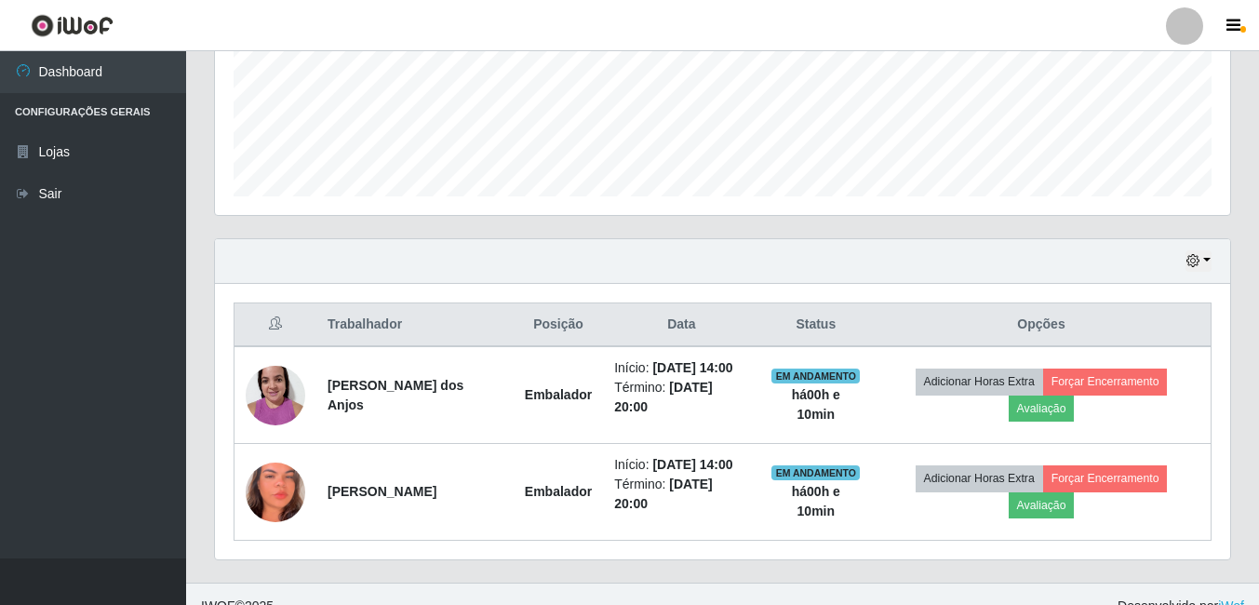
scroll to position [493, 0]
